Goal: Obtain resource: Download file/media

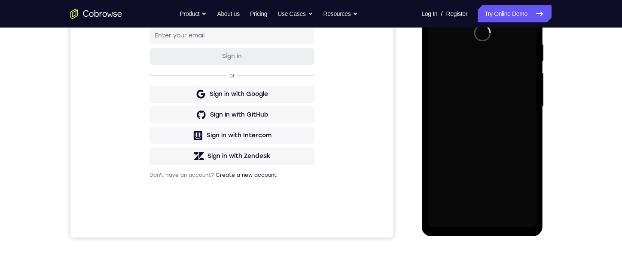
scroll to position [172, 0]
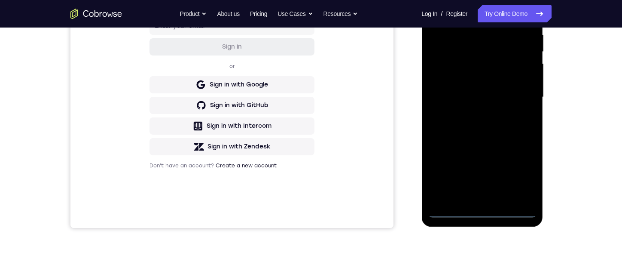
click at [483, 212] on div at bounding box center [482, 97] width 108 height 240
click at [478, 211] on div at bounding box center [482, 97] width 108 height 240
click at [518, 173] on div at bounding box center [482, 97] width 108 height 240
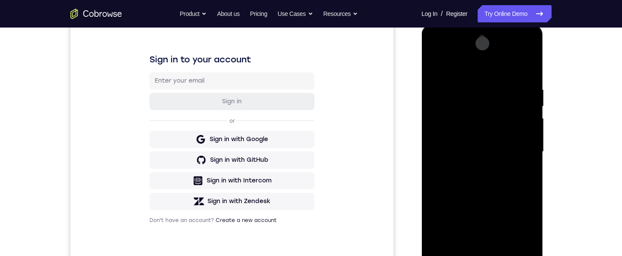
scroll to position [86, 0]
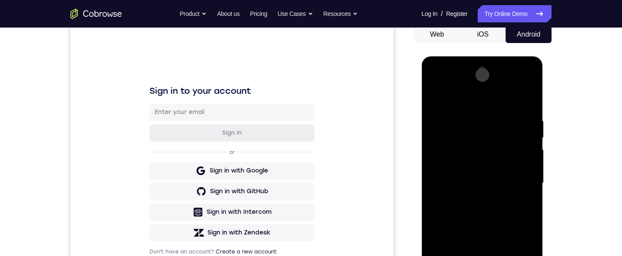
click at [452, 102] on div at bounding box center [482, 183] width 108 height 240
click at [523, 177] on div at bounding box center [482, 183] width 108 height 240
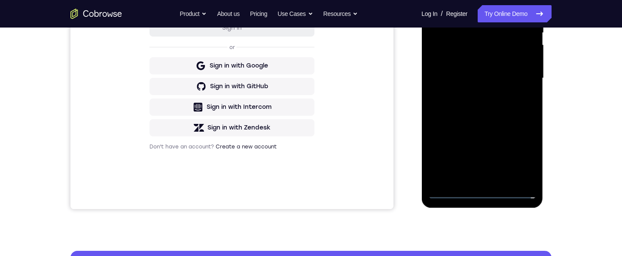
scroll to position [215, 0]
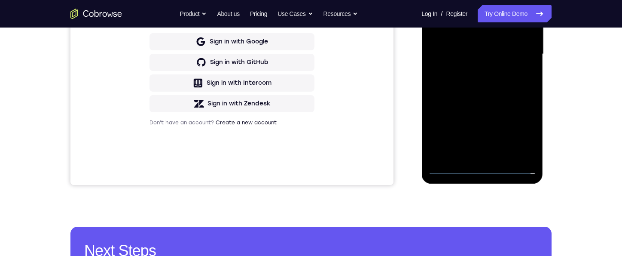
click at [473, 154] on div at bounding box center [482, 54] width 108 height 240
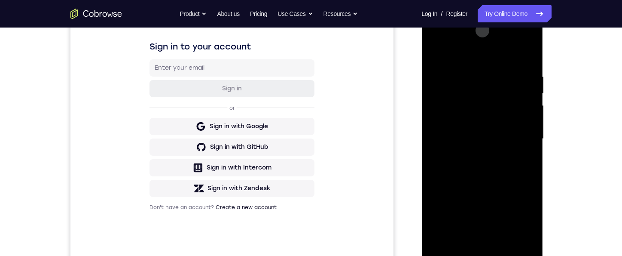
scroll to position [129, 0]
click at [473, 136] on div at bounding box center [482, 140] width 108 height 240
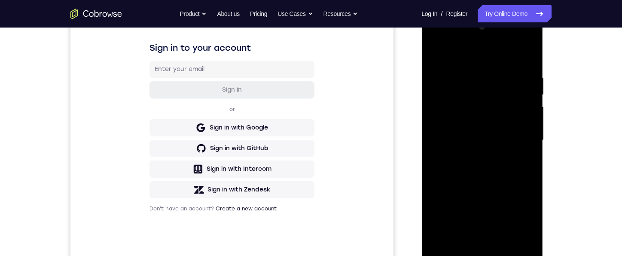
click at [461, 104] on div at bounding box center [482, 140] width 108 height 240
click at [461, 100] on div at bounding box center [482, 140] width 108 height 240
click at [457, 99] on div at bounding box center [482, 140] width 108 height 240
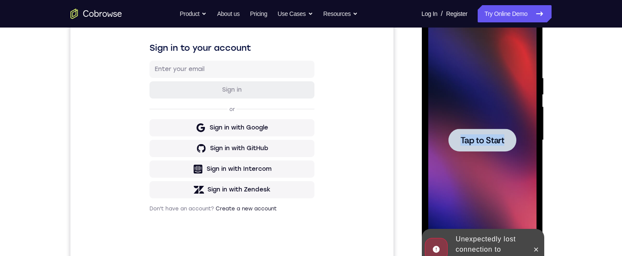
click at [457, 99] on div at bounding box center [482, 140] width 108 height 240
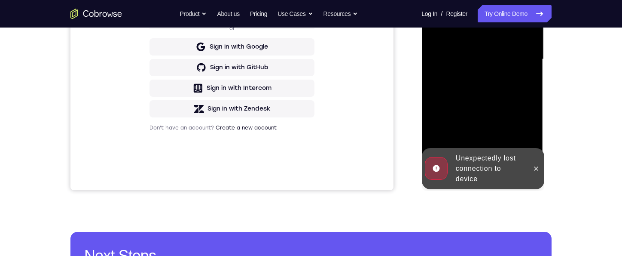
scroll to position [215, 0]
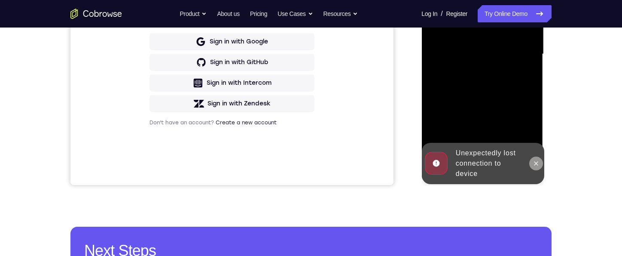
click at [537, 164] on icon at bounding box center [535, 163] width 7 height 7
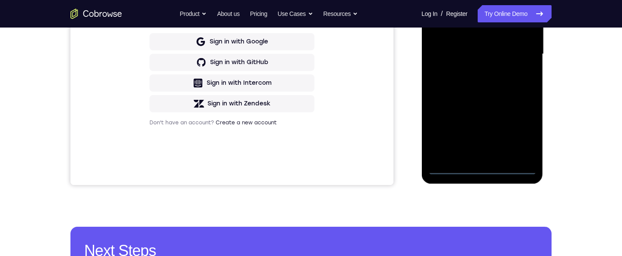
click at [479, 168] on div at bounding box center [482, 54] width 108 height 240
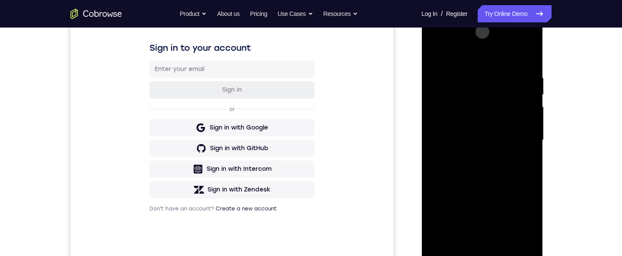
click at [523, 220] on div at bounding box center [482, 140] width 108 height 240
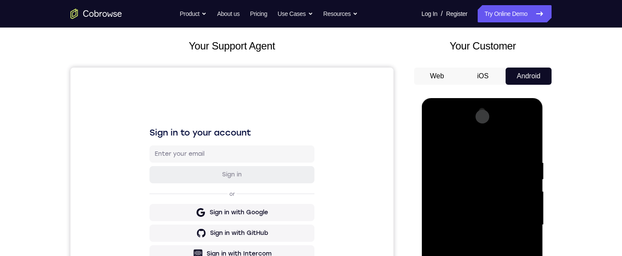
scroll to position [43, 0]
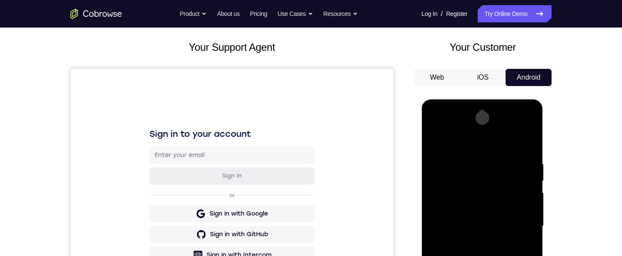
click at [481, 146] on div at bounding box center [482, 226] width 108 height 240
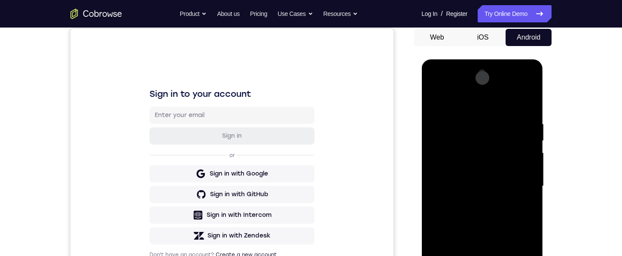
scroll to position [129, 0]
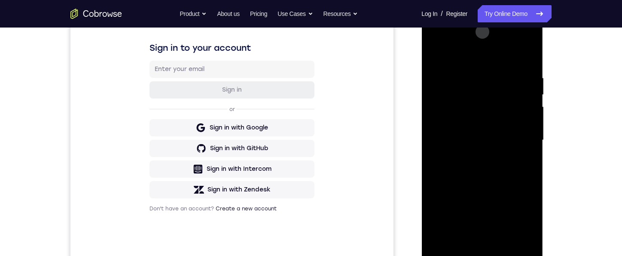
click at [515, 140] on div at bounding box center [482, 140] width 108 height 240
click at [476, 154] on div at bounding box center [482, 140] width 108 height 240
click at [475, 132] on div at bounding box center [482, 140] width 108 height 240
click at [473, 127] on div at bounding box center [482, 140] width 108 height 240
click at [476, 140] on div at bounding box center [482, 140] width 108 height 240
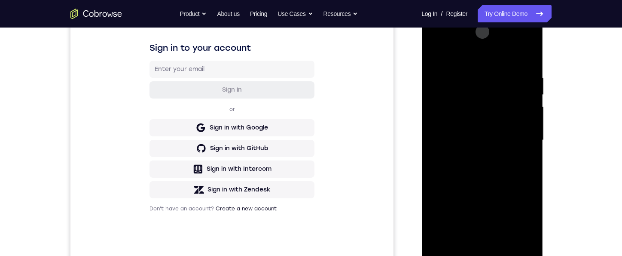
click at [488, 164] on div at bounding box center [482, 140] width 108 height 240
click at [482, 156] on div at bounding box center [482, 140] width 108 height 240
drag, startPoint x: 489, startPoint y: 186, endPoint x: 483, endPoint y: 144, distance: 42.5
click at [483, 144] on div at bounding box center [482, 140] width 108 height 240
click at [436, 209] on div at bounding box center [482, 140] width 108 height 240
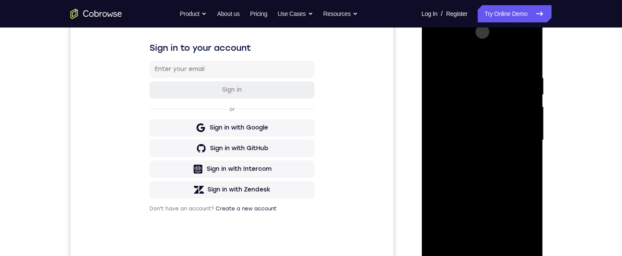
click at [528, 134] on div at bounding box center [482, 140] width 108 height 240
click at [529, 137] on div at bounding box center [482, 140] width 108 height 240
drag, startPoint x: 496, startPoint y: 180, endPoint x: 477, endPoint y: 89, distance: 92.7
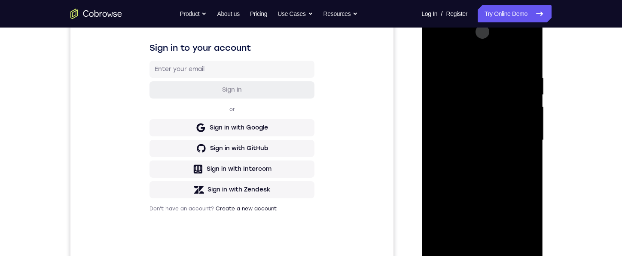
click at [477, 89] on div at bounding box center [482, 140] width 108 height 240
drag, startPoint x: 479, startPoint y: 181, endPoint x: 457, endPoint y: 115, distance: 70.4
click at [457, 115] on div at bounding box center [482, 140] width 108 height 240
drag, startPoint x: 475, startPoint y: 179, endPoint x: 481, endPoint y: 144, distance: 35.7
click at [481, 144] on div at bounding box center [482, 140] width 108 height 240
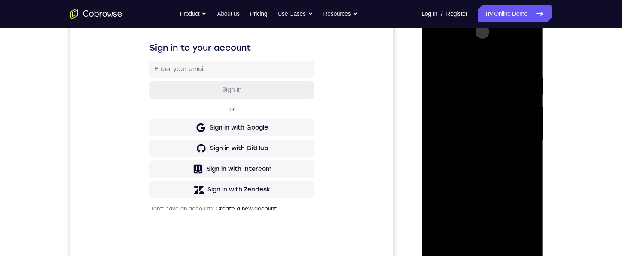
click at [436, 213] on div at bounding box center [482, 140] width 108 height 240
click at [529, 133] on div at bounding box center [482, 140] width 108 height 240
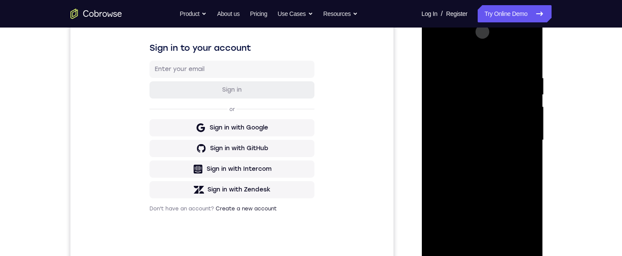
click at [529, 133] on div at bounding box center [482, 140] width 108 height 240
drag, startPoint x: 508, startPoint y: 195, endPoint x: 481, endPoint y: 104, distance: 95.0
click at [481, 104] on div at bounding box center [482, 140] width 108 height 240
drag, startPoint x: 492, startPoint y: 204, endPoint x: 479, endPoint y: 124, distance: 80.5
click at [479, 124] on div at bounding box center [482, 140] width 108 height 240
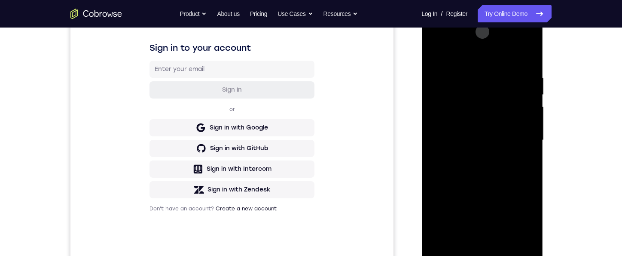
drag, startPoint x: 483, startPoint y: 162, endPoint x: 483, endPoint y: 144, distance: 18.0
click at [483, 144] on div at bounding box center [482, 140] width 108 height 240
drag, startPoint x: 466, startPoint y: 216, endPoint x: 467, endPoint y: 195, distance: 20.7
click at [467, 195] on div at bounding box center [482, 140] width 108 height 240
click at [437, 209] on div at bounding box center [482, 140] width 108 height 240
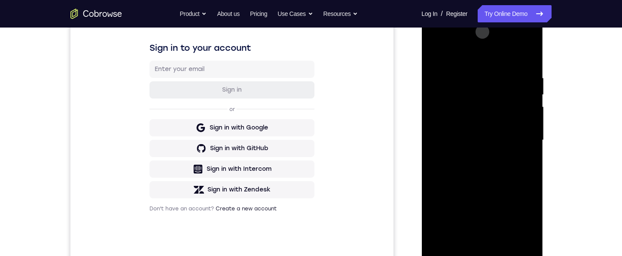
click at [464, 216] on div at bounding box center [482, 140] width 108 height 240
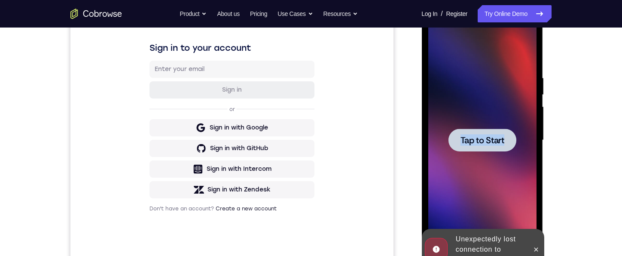
click at [466, 134] on div at bounding box center [482, 139] width 68 height 23
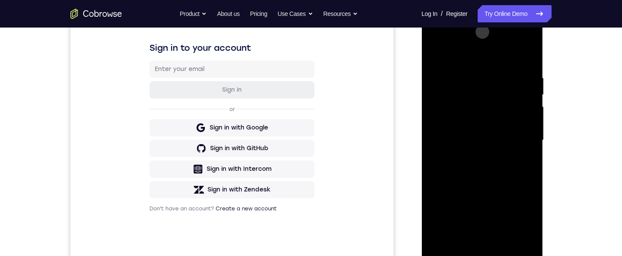
click at [478, 255] on div at bounding box center [482, 140] width 108 height 240
click at [518, 213] on div at bounding box center [482, 140] width 108 height 240
click at [464, 52] on div at bounding box center [482, 140] width 108 height 240
click at [516, 135] on div at bounding box center [482, 140] width 108 height 240
click at [474, 156] on div at bounding box center [482, 140] width 108 height 240
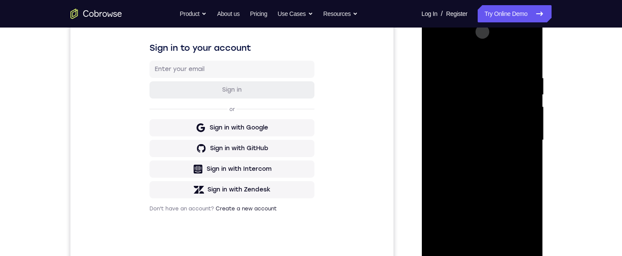
click at [465, 131] on div at bounding box center [482, 140] width 108 height 240
click at [464, 124] on div at bounding box center [482, 140] width 108 height 240
click at [463, 139] on div at bounding box center [482, 140] width 108 height 240
click at [490, 167] on div at bounding box center [482, 140] width 108 height 240
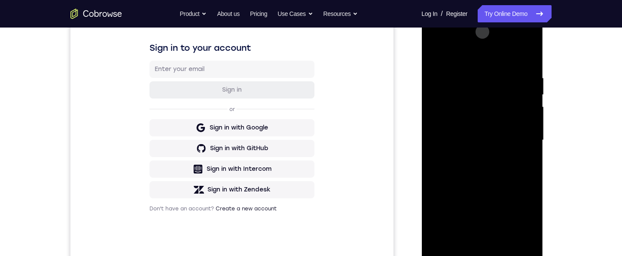
click at [484, 156] on div at bounding box center [482, 140] width 108 height 240
click at [502, 241] on div at bounding box center [482, 140] width 108 height 240
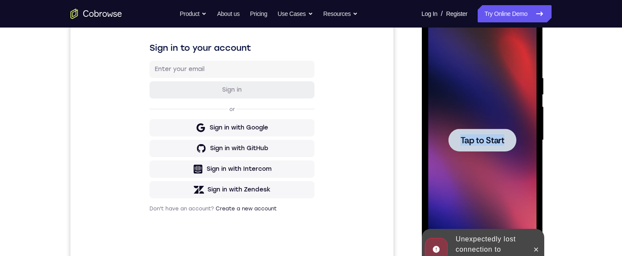
click at [478, 151] on div at bounding box center [482, 139] width 68 height 23
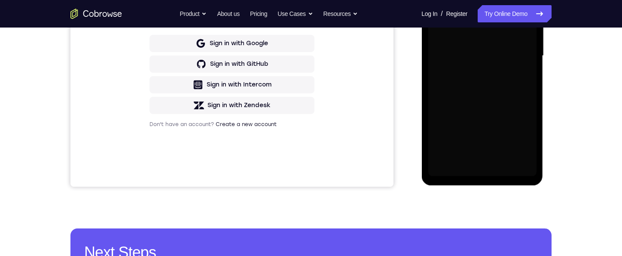
scroll to position [215, 0]
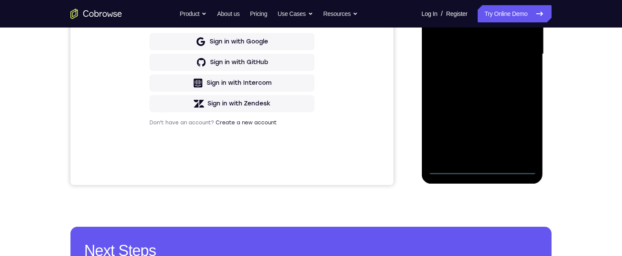
click at [480, 167] on div at bounding box center [482, 54] width 108 height 240
click at [524, 129] on div at bounding box center [482, 54] width 108 height 240
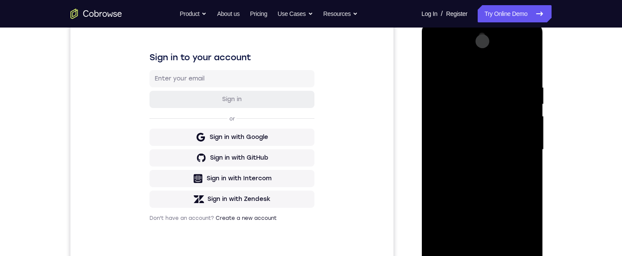
scroll to position [129, 0]
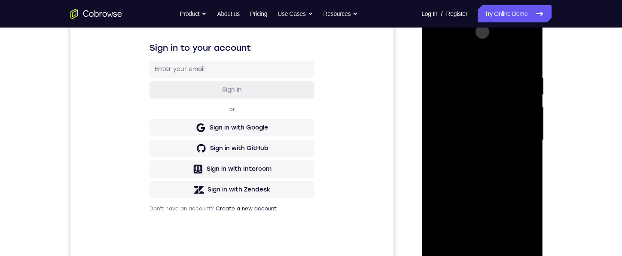
click at [471, 51] on div at bounding box center [482, 140] width 108 height 240
click at [518, 132] on div at bounding box center [482, 140] width 108 height 240
click at [475, 240] on div at bounding box center [482, 140] width 108 height 240
click at [475, 134] on div at bounding box center [482, 140] width 108 height 240
click at [481, 130] on div at bounding box center [482, 140] width 108 height 240
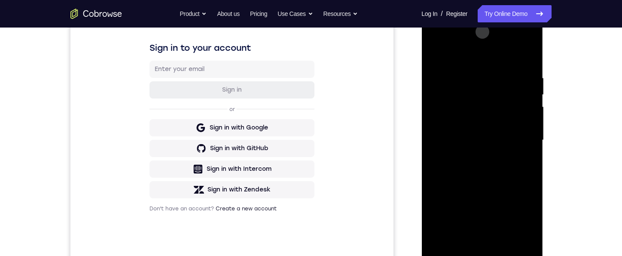
click at [493, 140] on div at bounding box center [482, 140] width 108 height 240
click at [486, 170] on div at bounding box center [482, 140] width 108 height 240
click at [483, 165] on div at bounding box center [482, 140] width 108 height 240
click at [487, 155] on div at bounding box center [482, 140] width 108 height 240
click at [488, 159] on div at bounding box center [482, 140] width 108 height 240
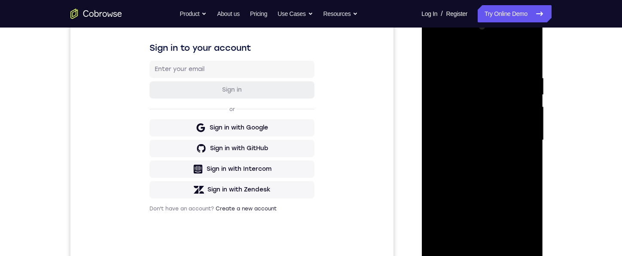
click at [480, 157] on div at bounding box center [482, 140] width 108 height 240
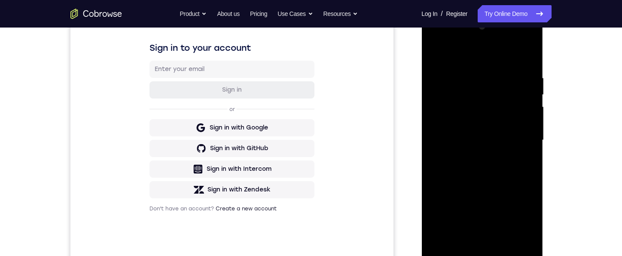
click at [480, 157] on div at bounding box center [482, 140] width 108 height 240
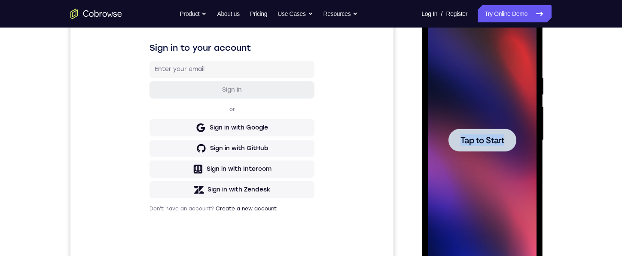
click at [463, 151] on div at bounding box center [482, 139] width 68 height 23
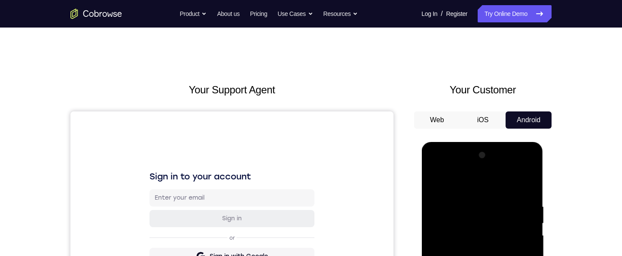
scroll to position [0, 0]
click at [486, 120] on button "iOS" at bounding box center [483, 120] width 46 height 17
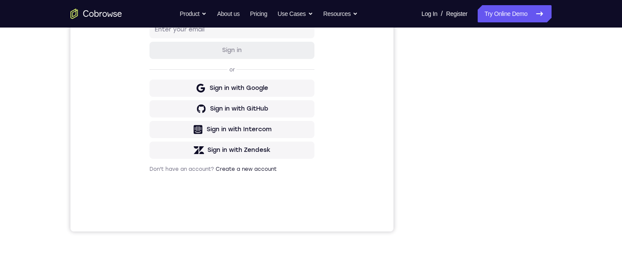
scroll to position [172, 0]
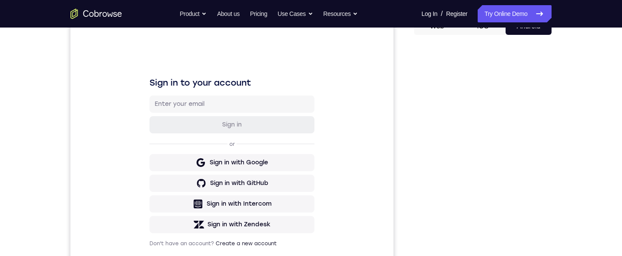
scroll to position [86, 0]
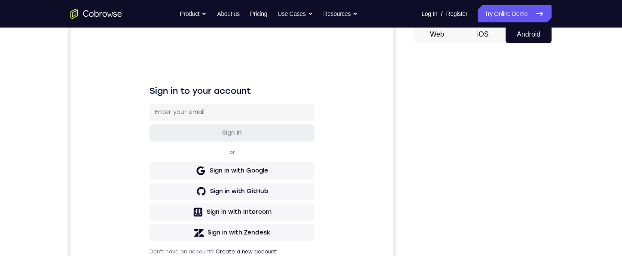
click at [481, 38] on button "iOS" at bounding box center [483, 34] width 46 height 17
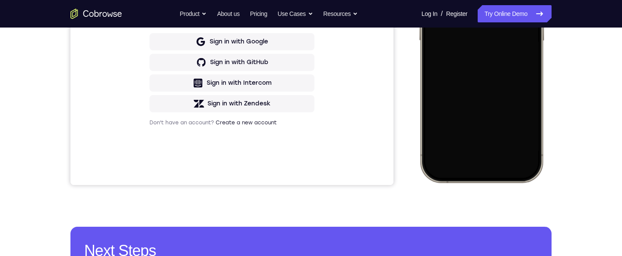
scroll to position [0, 0]
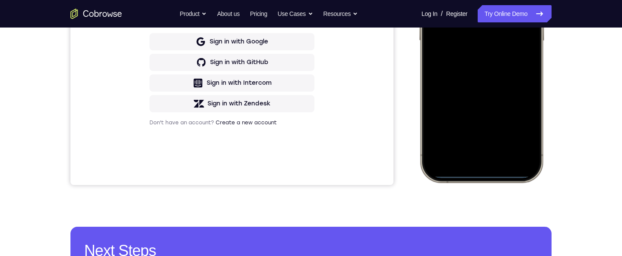
click at [487, 173] on div at bounding box center [481, 54] width 113 height 245
click at [431, 86] on div at bounding box center [481, 54] width 113 height 245
drag, startPoint x: 489, startPoint y: 177, endPoint x: 495, endPoint y: 143, distance: 33.7
click at [495, 143] on div at bounding box center [481, 54] width 113 height 245
drag, startPoint x: 490, startPoint y: 167, endPoint x: 498, endPoint y: 85, distance: 82.0
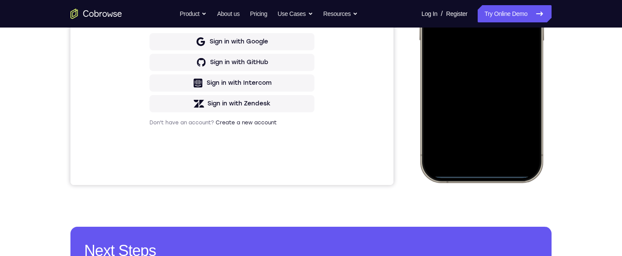
click at [498, 85] on div at bounding box center [481, 54] width 113 height 245
drag, startPoint x: 478, startPoint y: 159, endPoint x: 493, endPoint y: 37, distance: 122.9
click at [493, 37] on div at bounding box center [481, 54] width 113 height 245
drag, startPoint x: 485, startPoint y: 144, endPoint x: 488, endPoint y: 48, distance: 96.2
click at [488, 48] on div at bounding box center [481, 54] width 113 height 245
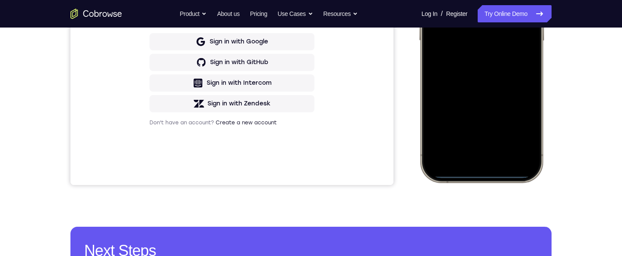
click at [477, 174] on div at bounding box center [481, 54] width 113 height 245
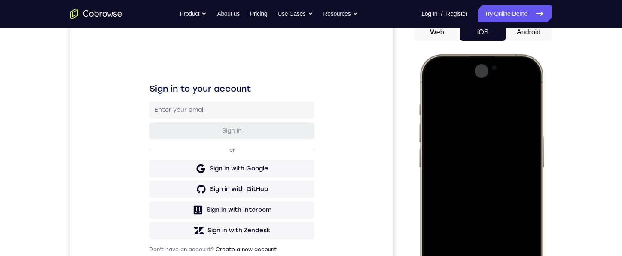
scroll to position [86, 0]
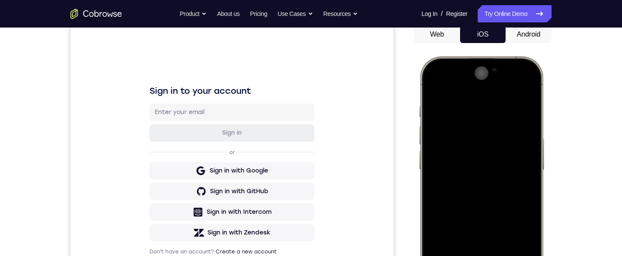
click at [484, 72] on div "Lucid Mode Button" at bounding box center [482, 73] width 14 height 14
click at [499, 73] on div "Lucid mode on" at bounding box center [509, 73] width 39 height 7
click at [537, 73] on div "Lucid Mode Button" at bounding box center [536, 73] width 14 height 14
click at [513, 75] on div "Lucid mode on" at bounding box center [509, 73] width 39 height 7
click at [472, 127] on div at bounding box center [481, 183] width 113 height 245
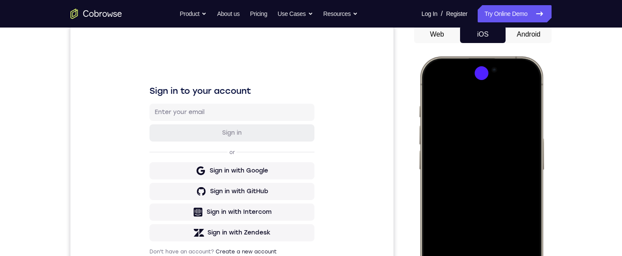
click at [429, 90] on div at bounding box center [481, 183] width 113 height 245
drag, startPoint x: 464, startPoint y: 85, endPoint x: 481, endPoint y: 244, distance: 159.8
click at [481, 244] on div at bounding box center [481, 183] width 113 height 245
drag, startPoint x: 447, startPoint y: 70, endPoint x: 465, endPoint y: 209, distance: 140.7
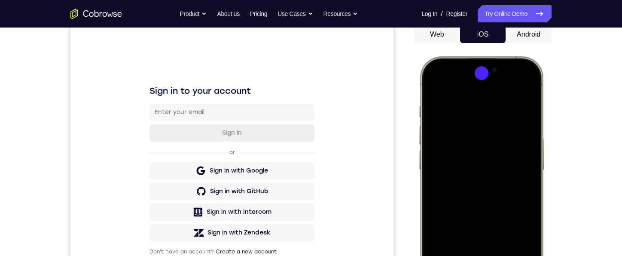
click at [465, 209] on div at bounding box center [481, 183] width 113 height 245
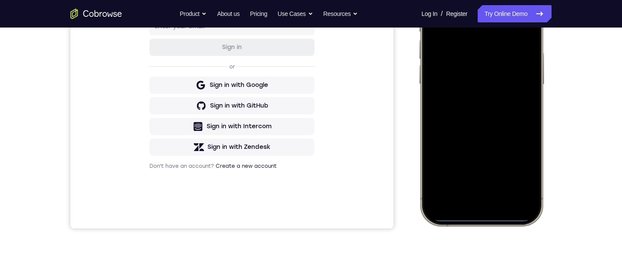
scroll to position [172, 0]
drag, startPoint x: 495, startPoint y: 151, endPoint x: 498, endPoint y: 116, distance: 34.9
click at [498, 119] on div at bounding box center [481, 97] width 113 height 245
drag, startPoint x: 489, startPoint y: 202, endPoint x: 492, endPoint y: 61, distance: 140.5
click at [491, 61] on div at bounding box center [481, 97] width 113 height 245
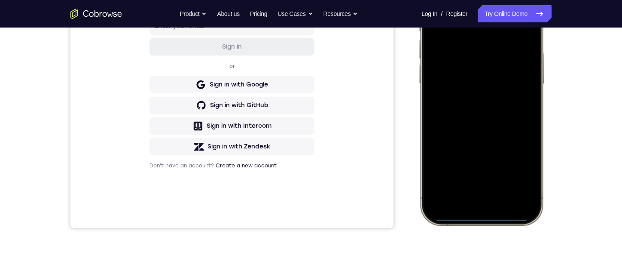
click at [492, 218] on div at bounding box center [481, 97] width 113 height 245
click at [492, 216] on div at bounding box center [481, 97] width 113 height 245
drag, startPoint x: 493, startPoint y: 216, endPoint x: 417, endPoint y: 214, distance: 75.6
click at [418, 214] on html "Online web based iOS Simulators and Android Emulators. Run iPhone, iPad, Mobile…" at bounding box center [482, 99] width 129 height 258
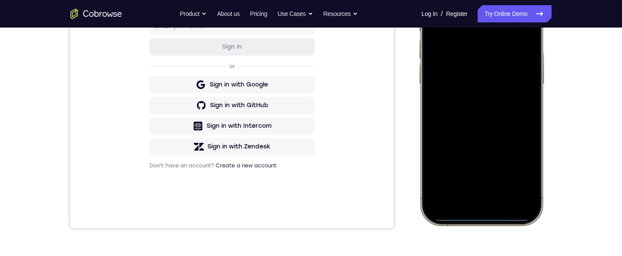
drag, startPoint x: 835, startPoint y: 148, endPoint x: 462, endPoint y: 172, distance: 374.0
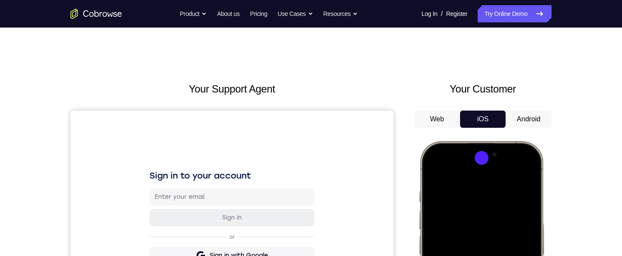
scroll to position [0, 0]
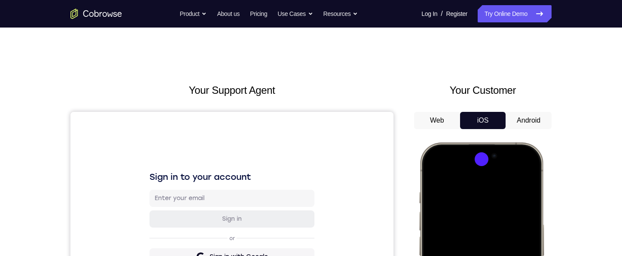
click at [521, 123] on button "Android" at bounding box center [528, 120] width 46 height 17
